Goal: Task Accomplishment & Management: Complete application form

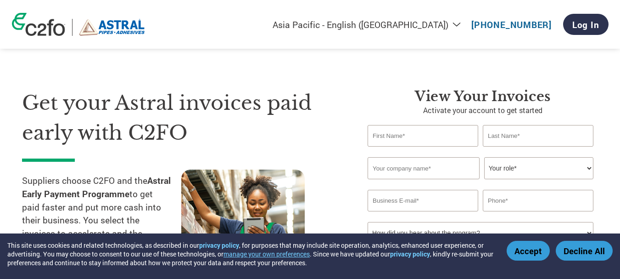
select select "en-IN"
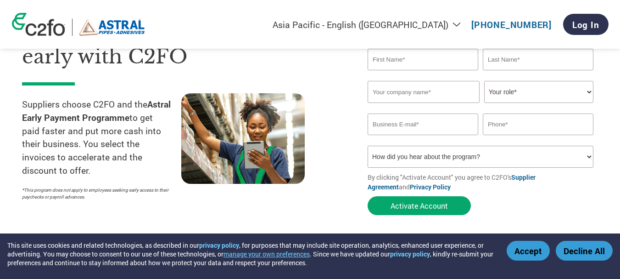
scroll to position [92, 0]
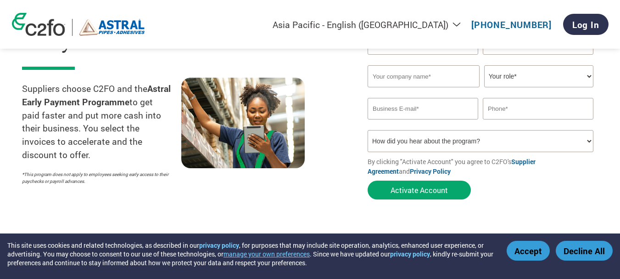
click at [588, 140] on select "How did you hear about the program? Received a letter Email Social Media Online…" at bounding box center [481, 141] width 226 height 22
select select "Email"
click at [368, 130] on select "How did you hear about the program? Received a letter Email Social Media Online…" at bounding box center [481, 141] width 226 height 22
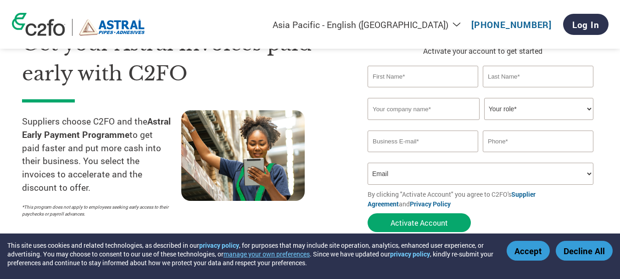
scroll to position [0, 0]
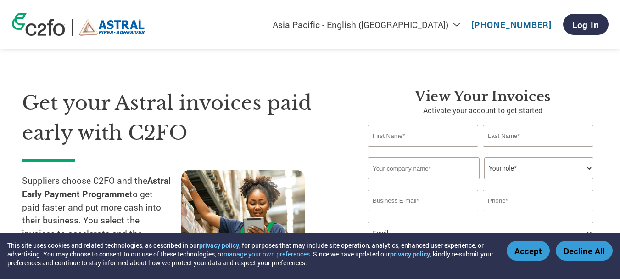
click at [431, 135] on input "text" at bounding box center [423, 136] width 111 height 22
type input "Kaliappan"
click at [503, 133] on input "text" at bounding box center [538, 136] width 111 height 22
type input "Arumugam"
click at [441, 174] on input "text" at bounding box center [424, 168] width 112 height 22
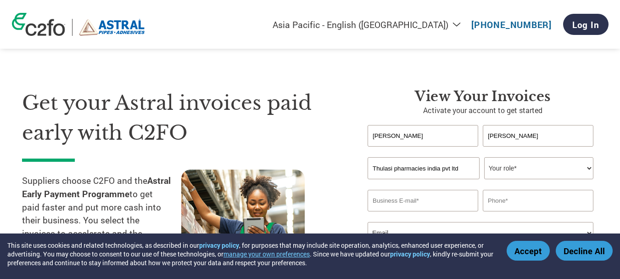
type input "Thulasi pharmacies india pvt ltd"
click at [524, 163] on select "Your role* CFO Controller Credit Manager Finance Director Treasurer CEO Preside…" at bounding box center [538, 168] width 109 height 22
select select "OFFICE_MANAGER"
click at [484, 157] on select "Your role* CFO Controller Credit Manager Finance Director Treasurer CEO Preside…" at bounding box center [538, 168] width 109 height 22
click at [421, 200] on input "email" at bounding box center [423, 201] width 111 height 22
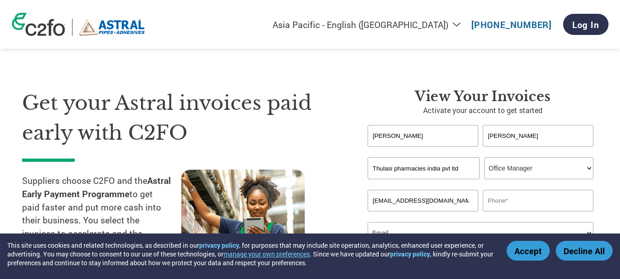
type input "hosur@thulasipharmacy.com"
click at [512, 198] on input "text" at bounding box center [538, 201] width 111 height 22
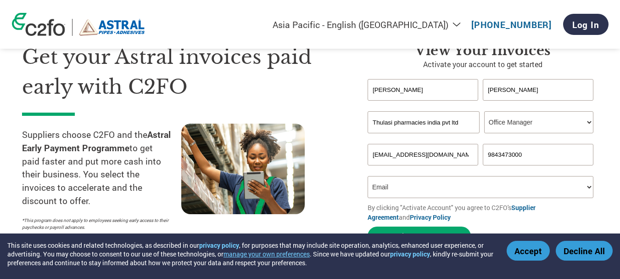
scroll to position [92, 0]
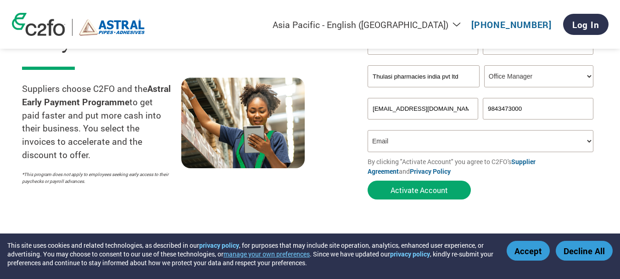
type input "9843473000"
click at [410, 143] on select "How did you hear about the program? Received a letter Email Social Media Online…" at bounding box center [481, 141] width 226 height 22
click at [368, 130] on select "How did you hear about the program? Received a letter Email Social Media Online…" at bounding box center [481, 141] width 226 height 22
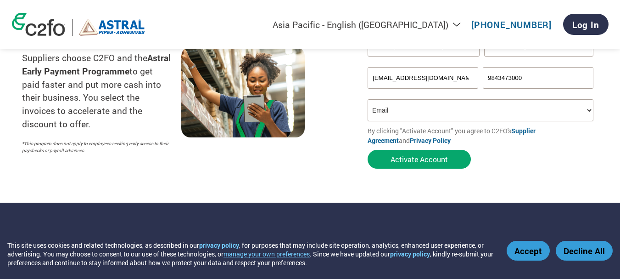
scroll to position [184, 0]
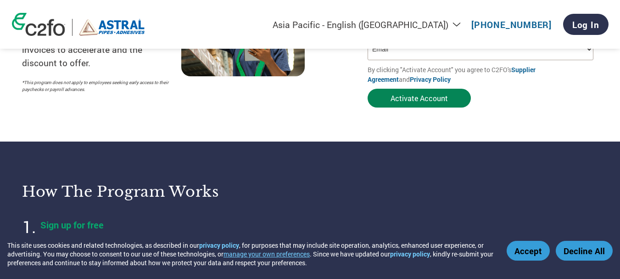
click at [416, 100] on button "Activate Account" at bounding box center [419, 98] width 103 height 19
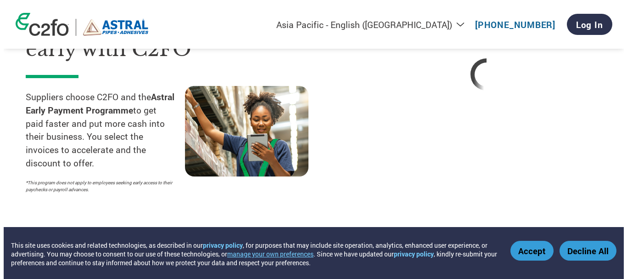
scroll to position [0, 0]
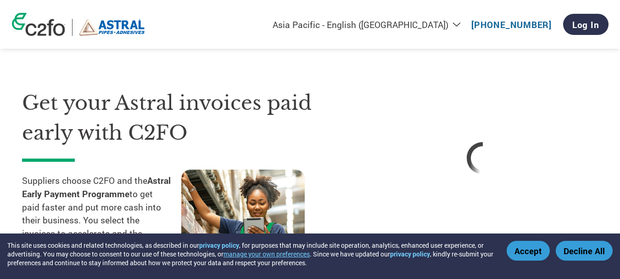
select select "en-IN"
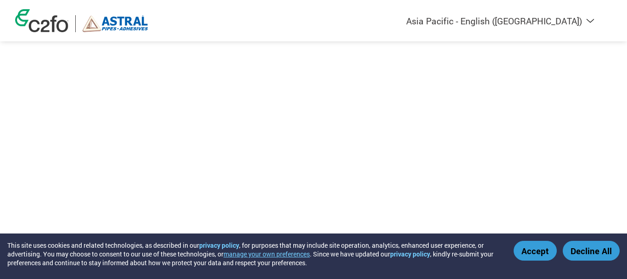
select select "en-IN"
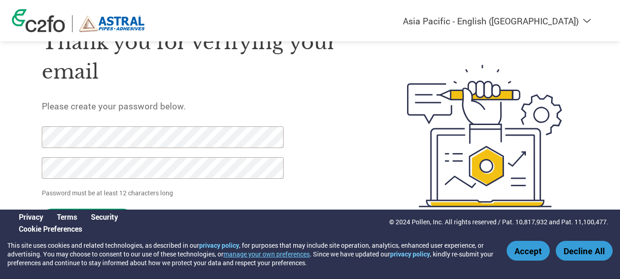
scroll to position [47, 0]
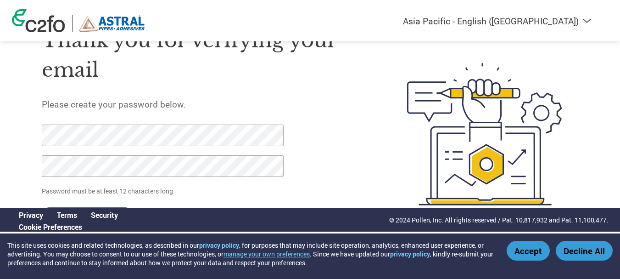
click at [532, 249] on button "Accept" at bounding box center [528, 251] width 43 height 20
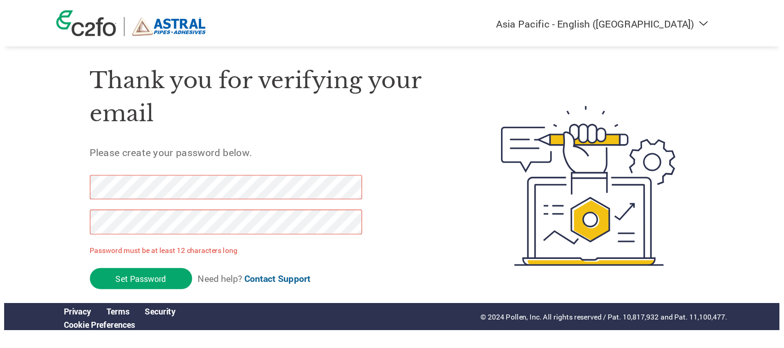
scroll to position [0, 0]
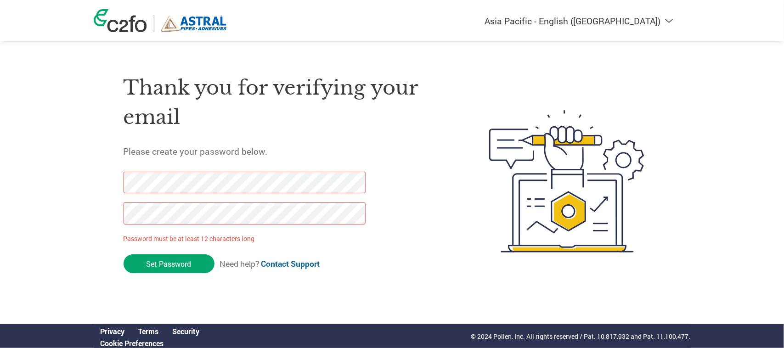
click at [11, 180] on div "Americas - English Américas - Español [GEOGRAPHIC_DATA] - Português Amériques -…" at bounding box center [392, 144] width 784 height 289
click at [185, 263] on input "Set Password" at bounding box center [168, 263] width 91 height 19
